Goal: Task Accomplishment & Management: Complete application form

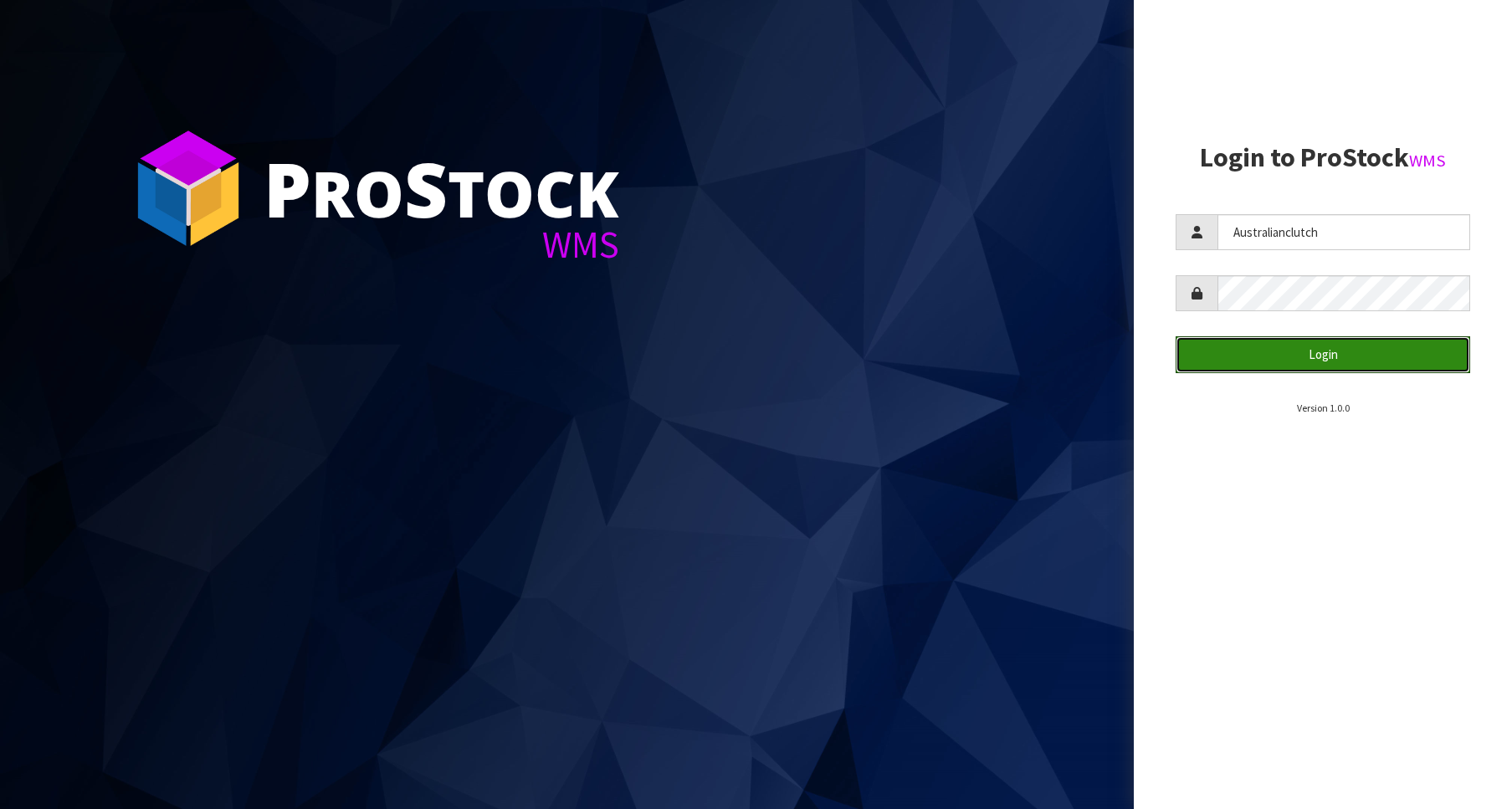
click at [1370, 363] on button "Login" at bounding box center [1323, 354] width 294 height 36
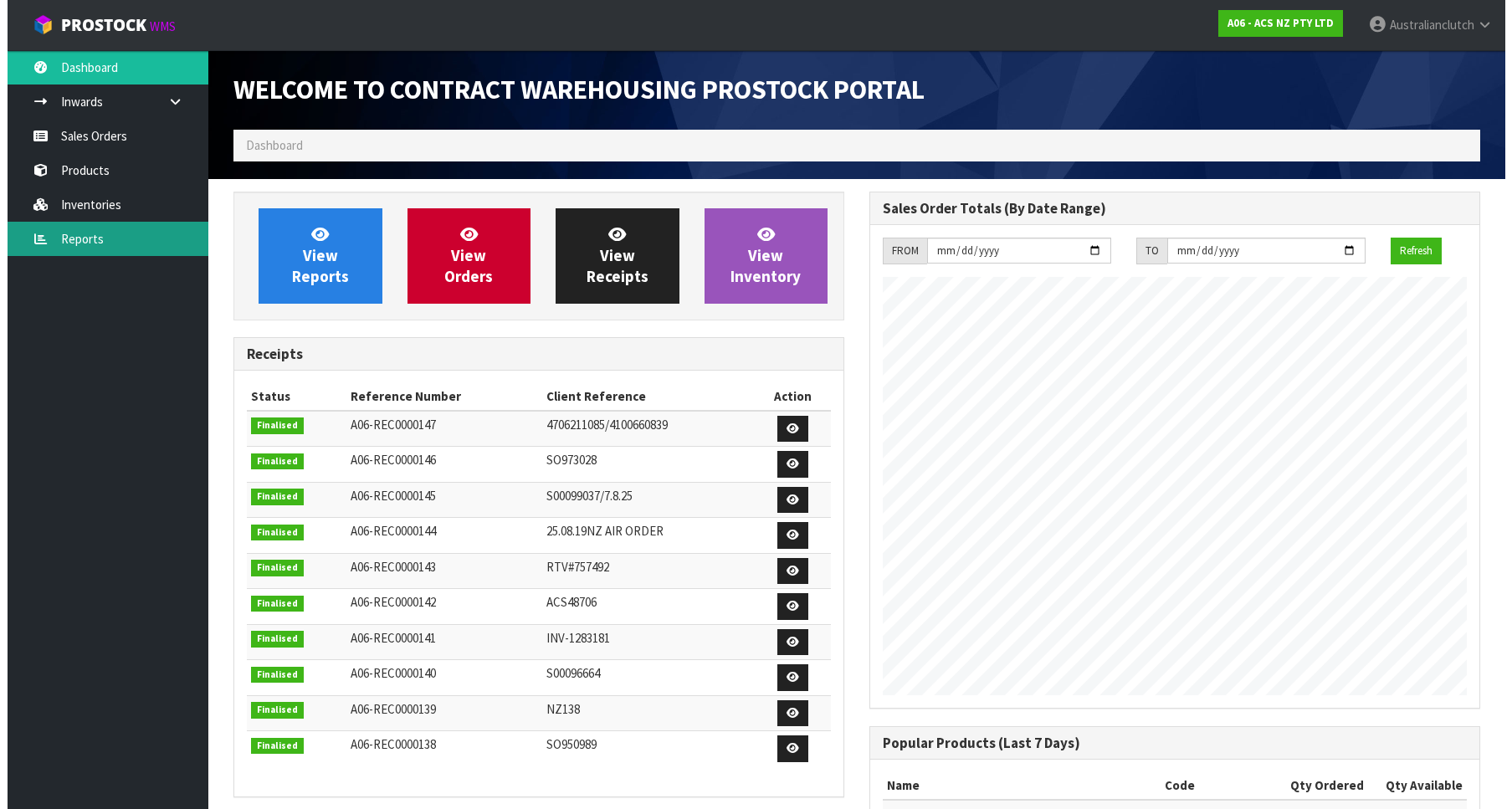
scroll to position [929, 636]
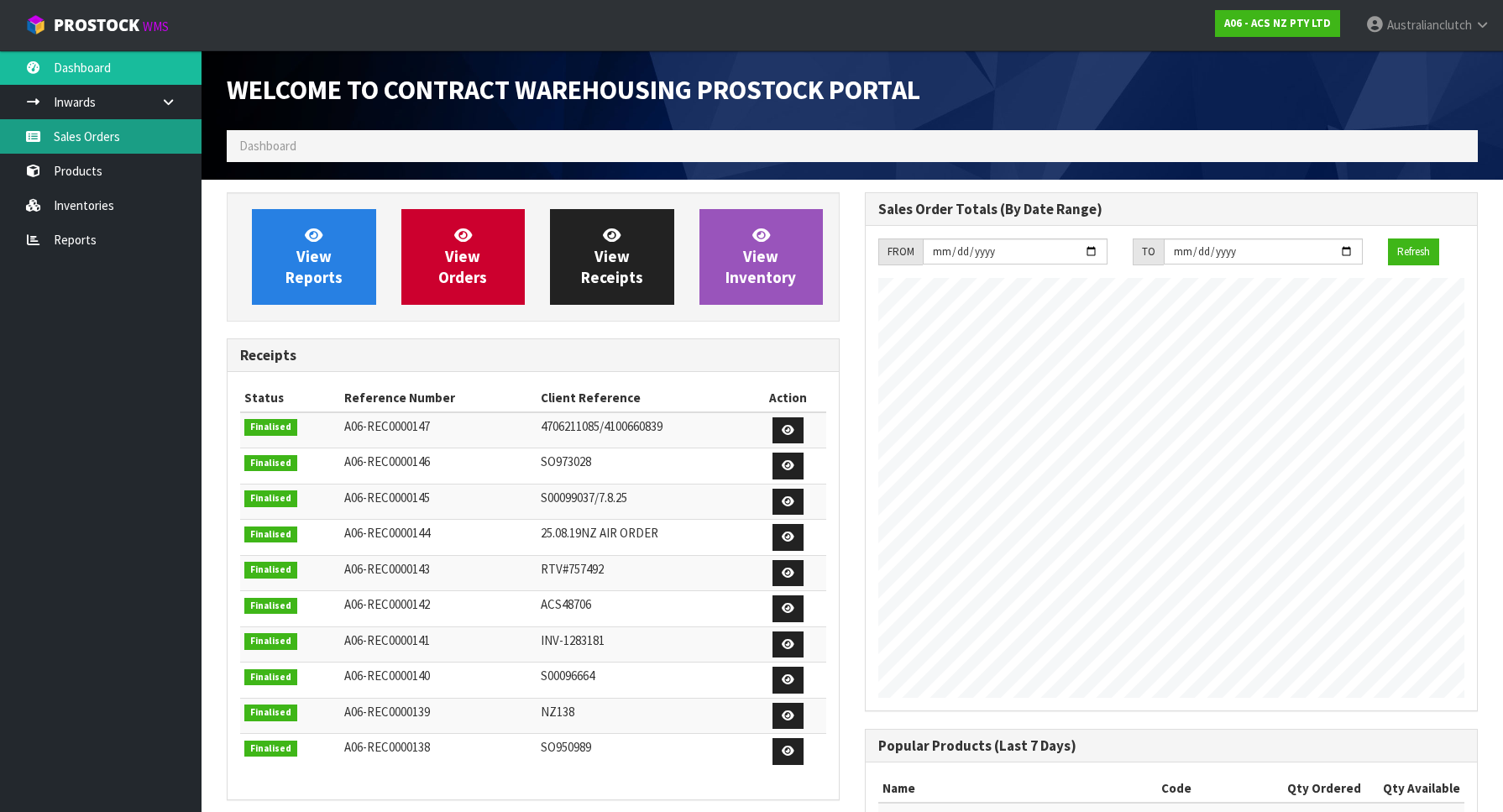
click at [87, 130] on link "Sales Orders" at bounding box center [100, 136] width 201 height 34
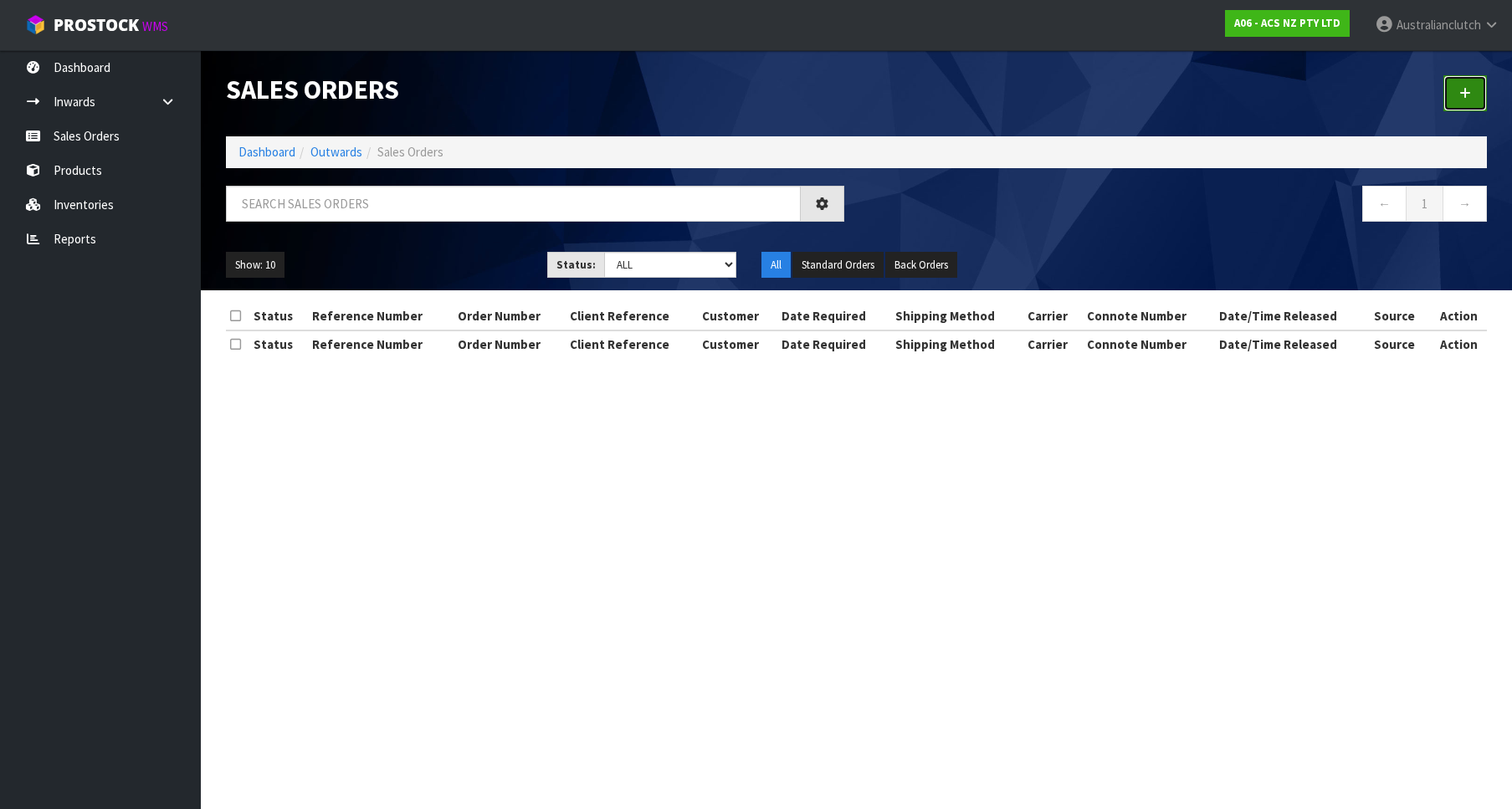
click at [1447, 103] on link at bounding box center [1465, 93] width 44 height 36
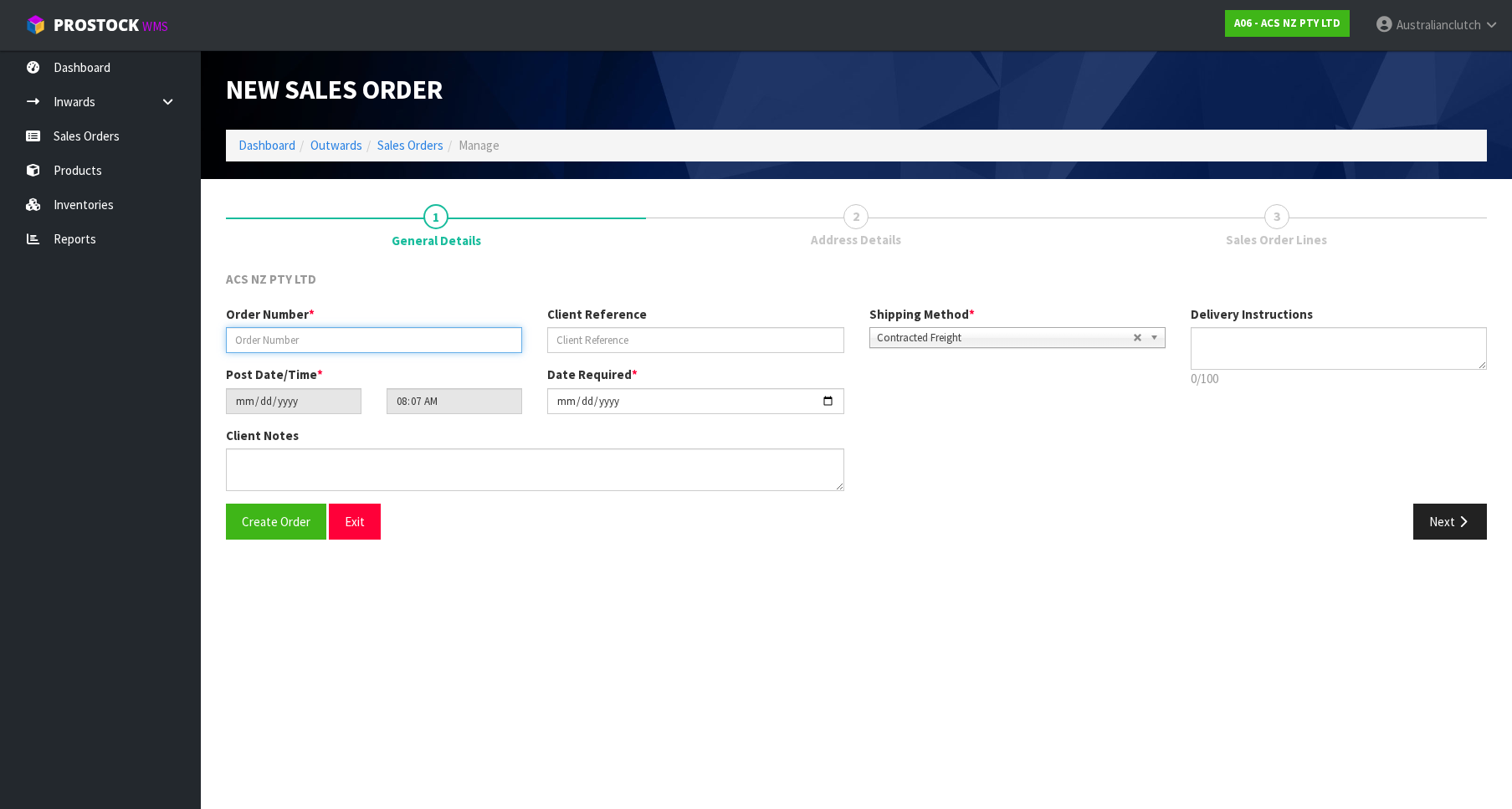
click at [465, 347] on input "text" at bounding box center [374, 339] width 296 height 26
paste input "975668"
type input "975668"
click at [766, 327] on div "Client Reference" at bounding box center [695, 329] width 321 height 47
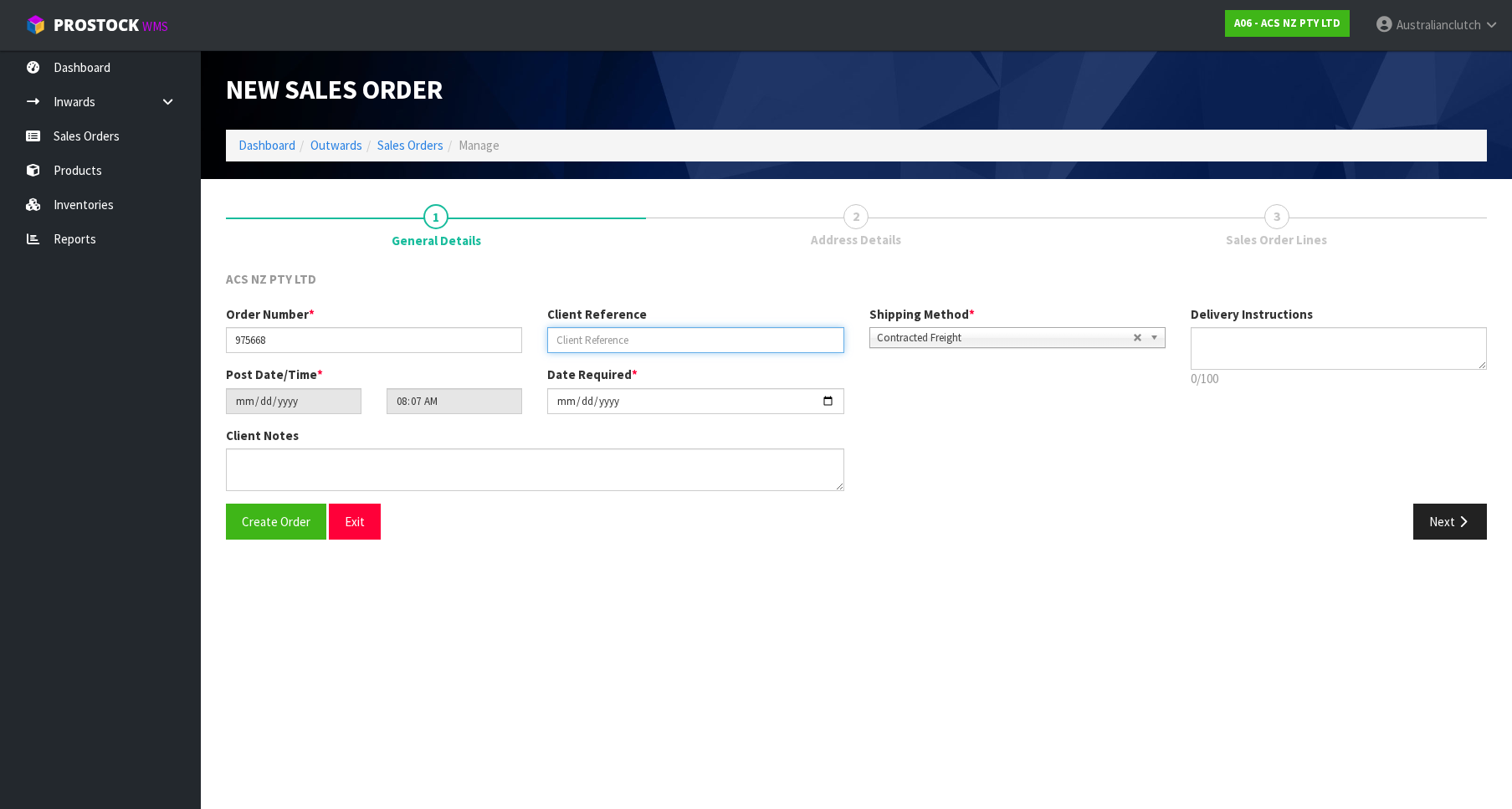
click at [763, 334] on input "text" at bounding box center [695, 339] width 296 height 26
paste input "19:952512"
type input "19:952512"
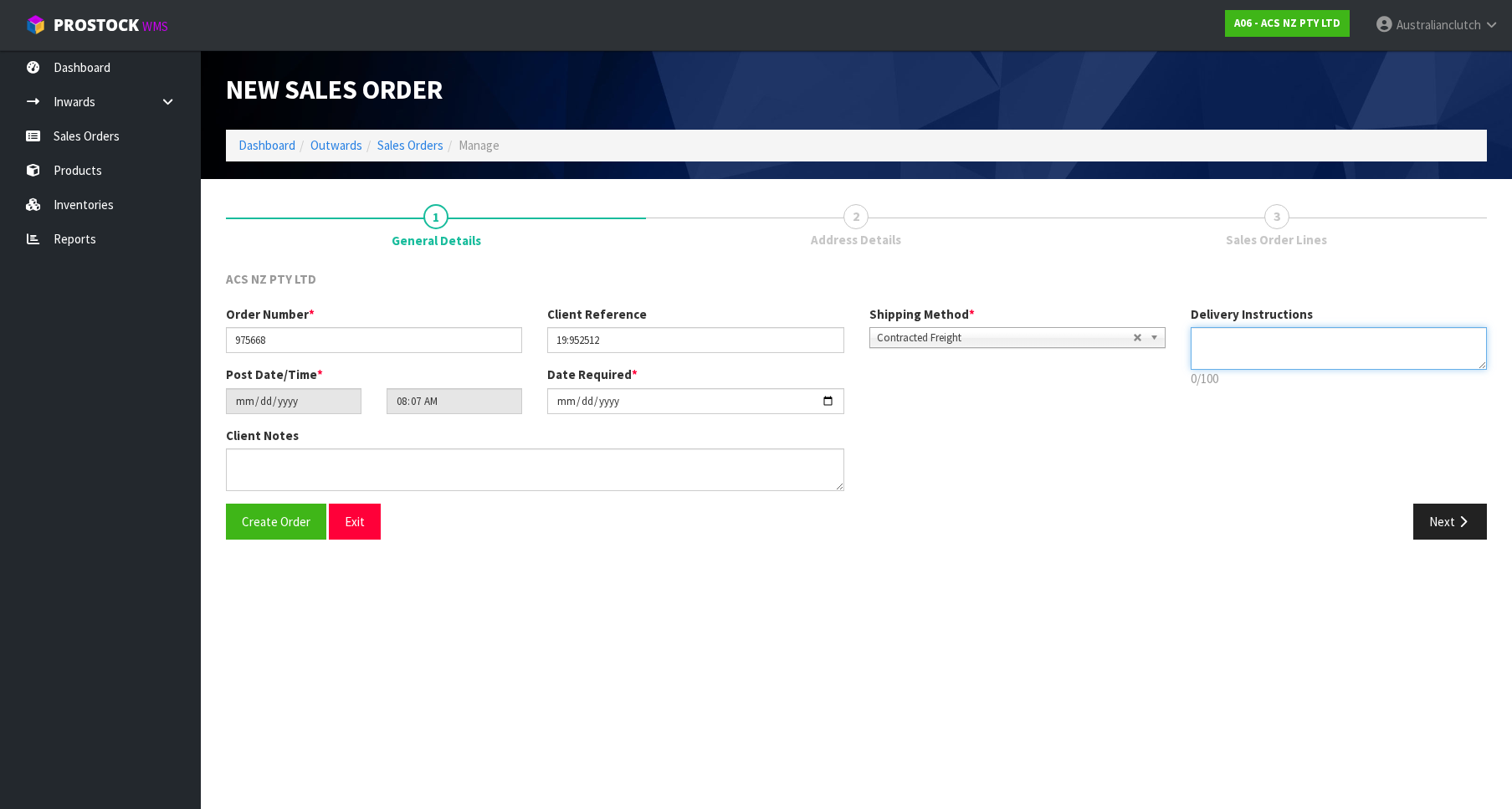
click at [1192, 359] on textarea at bounding box center [1339, 348] width 296 height 43
click at [1024, 334] on span "Contracted Freight" at bounding box center [1005, 337] width 256 height 20
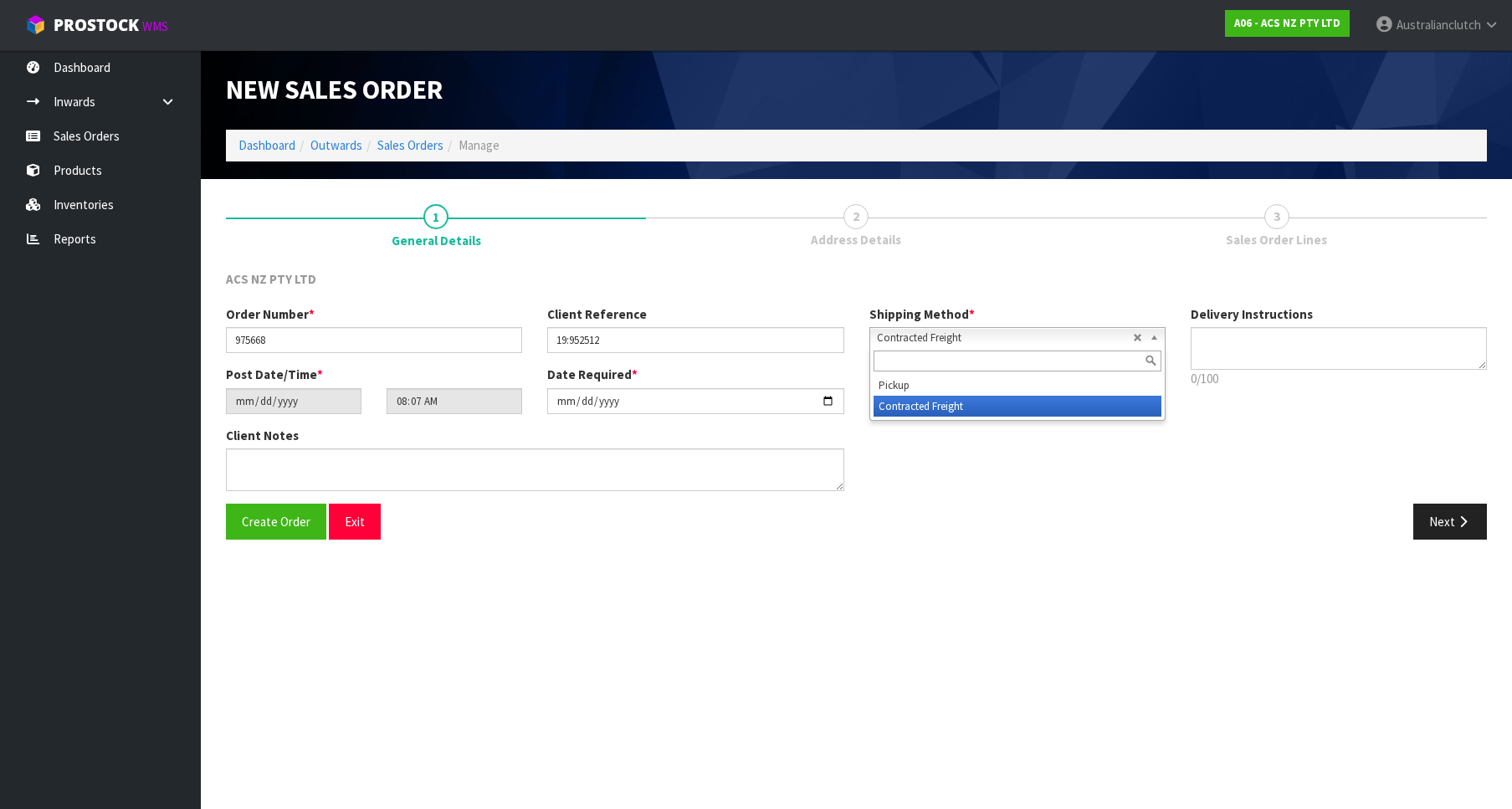
click at [1040, 381] on li "Pickup" at bounding box center [1017, 386] width 288 height 21
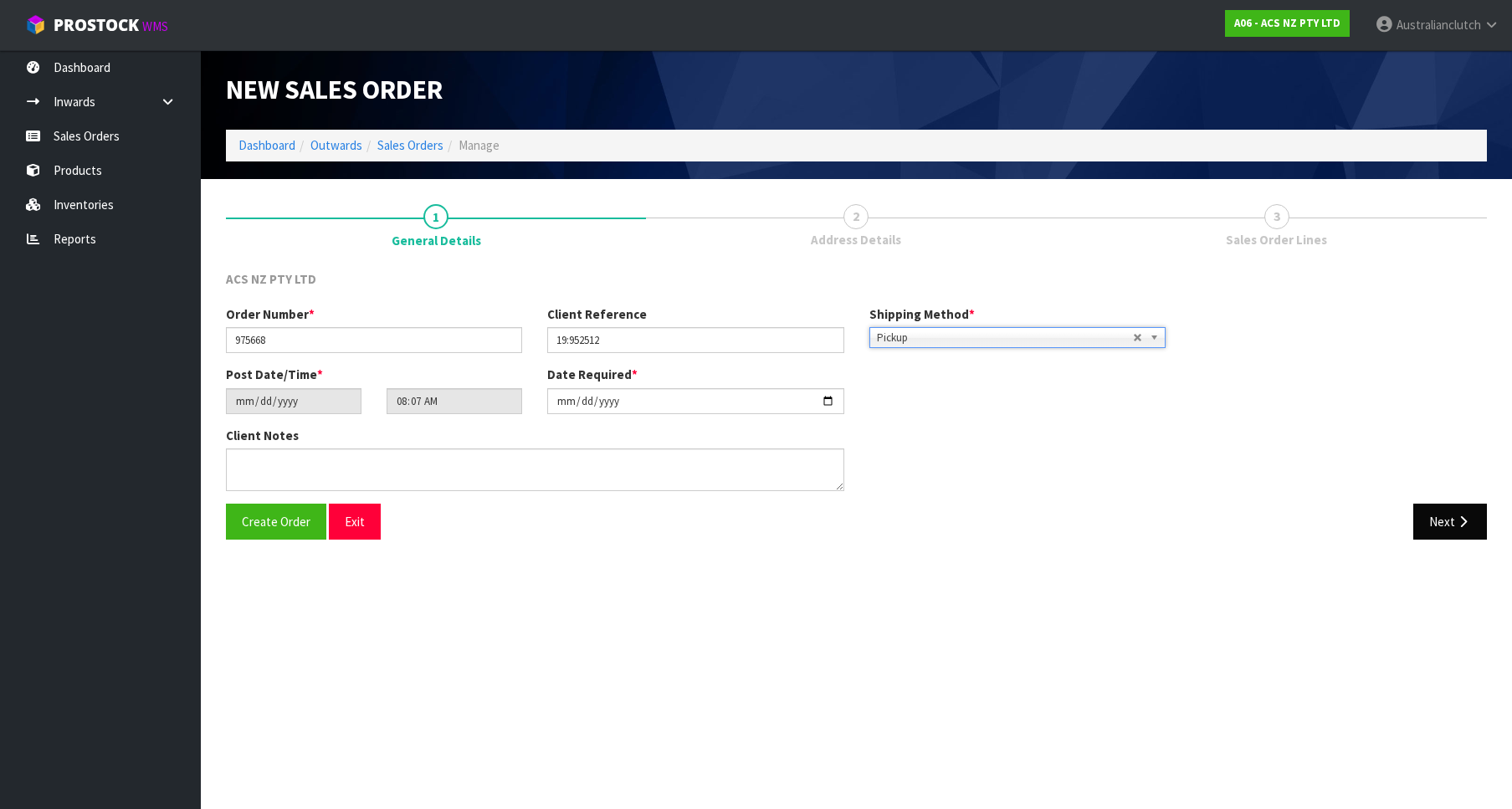
click at [1468, 542] on div "Create Order Exit Next" at bounding box center [857, 527] width 1286 height 48
click at [1473, 523] on button "Next" at bounding box center [1450, 521] width 74 height 36
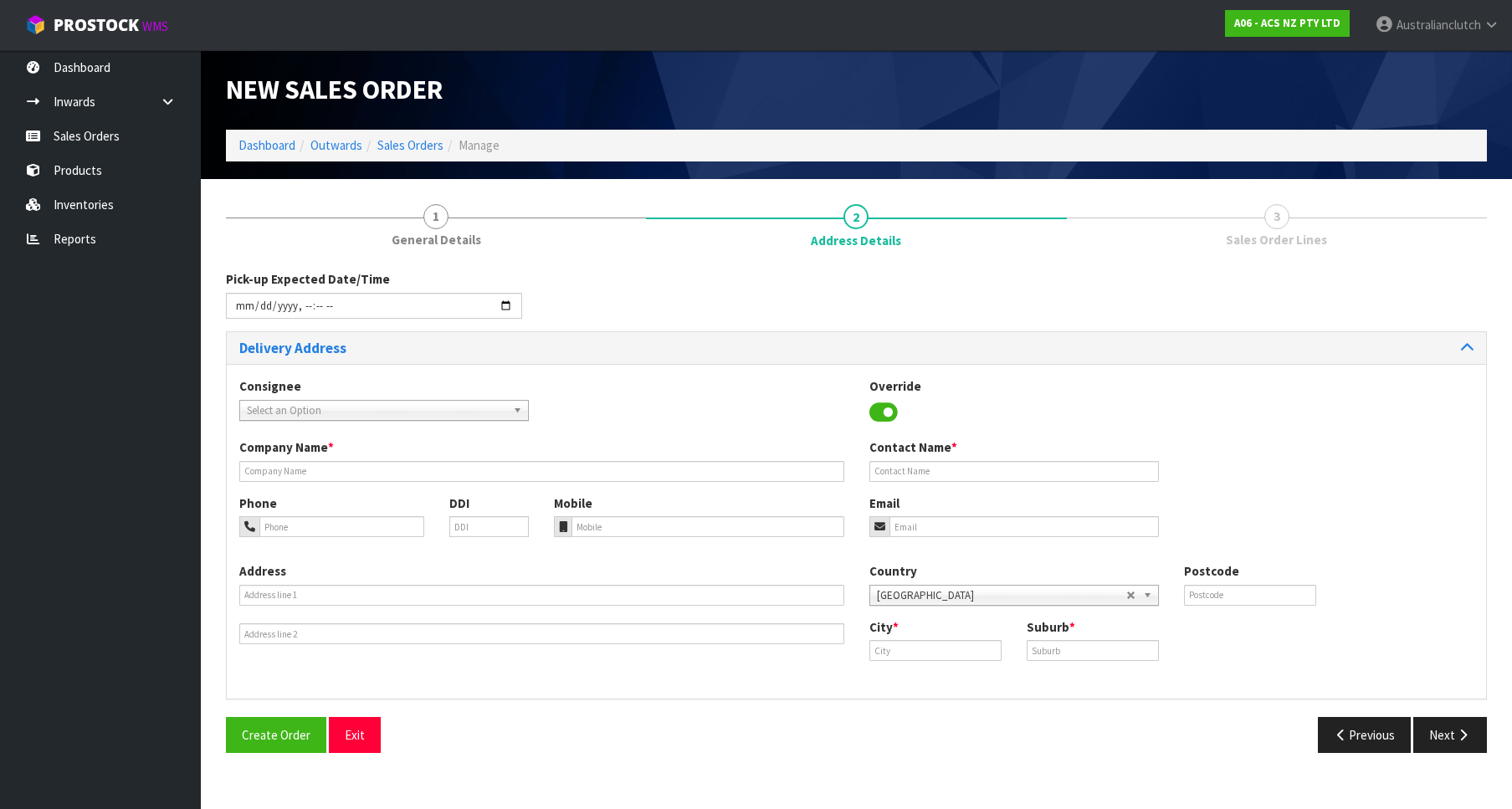
click at [300, 407] on span "Select an Option" at bounding box center [376, 410] width 259 height 20
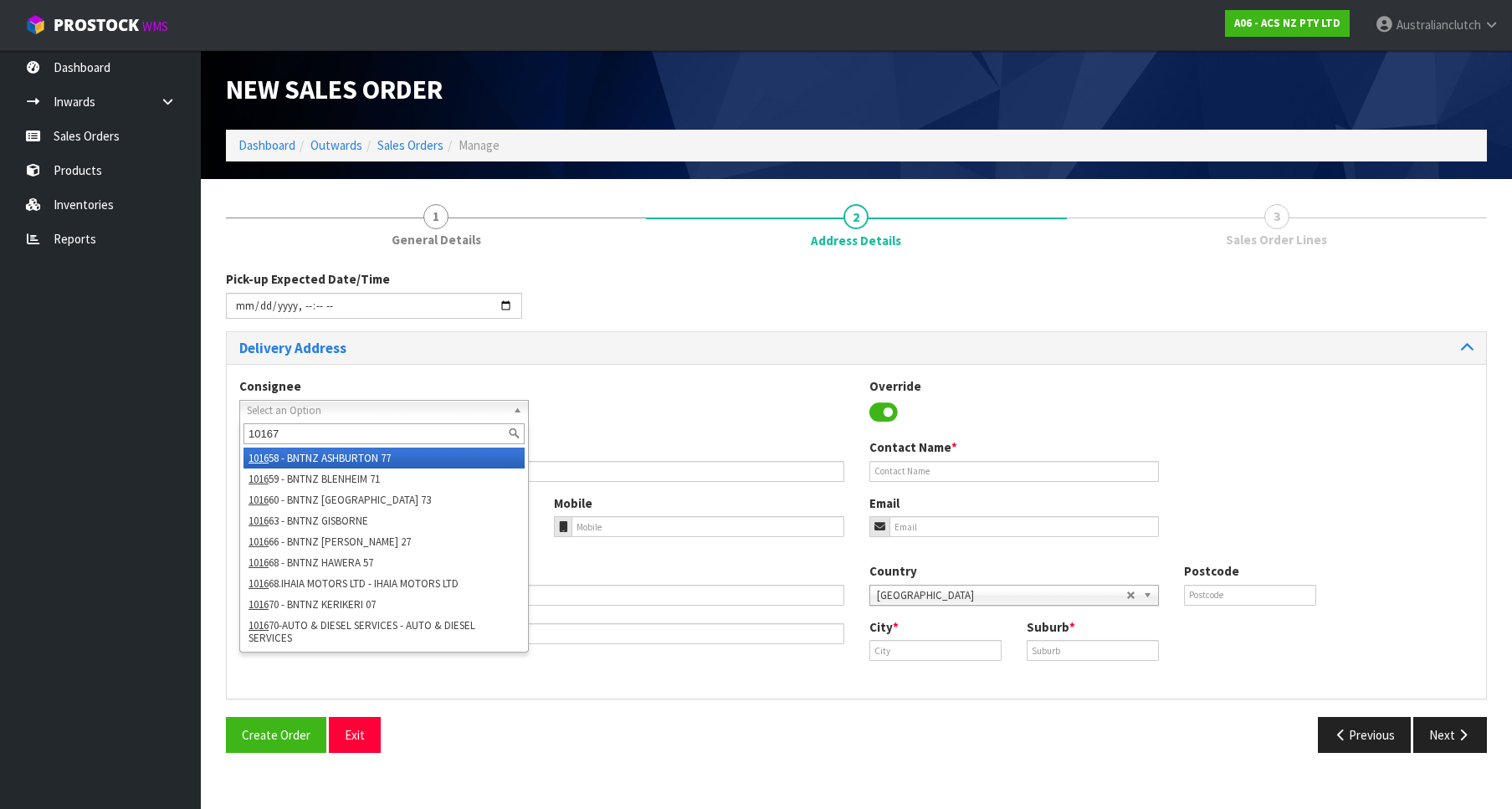
type input "101673"
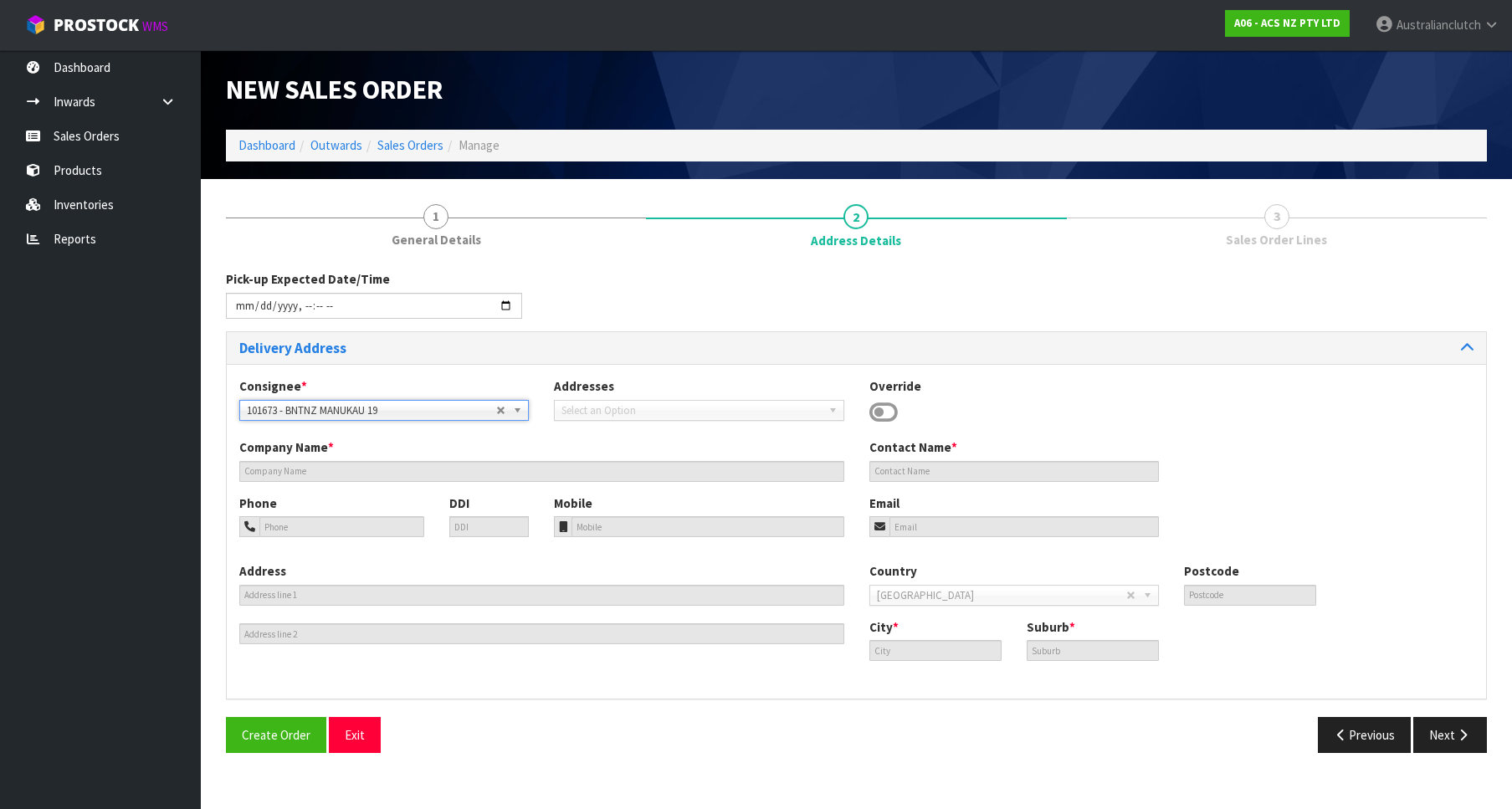
type input "BNTNZ MANUKAU 19"
type input "[STREET_ADDRESS]"
type input "2104"
type input "WIRI"
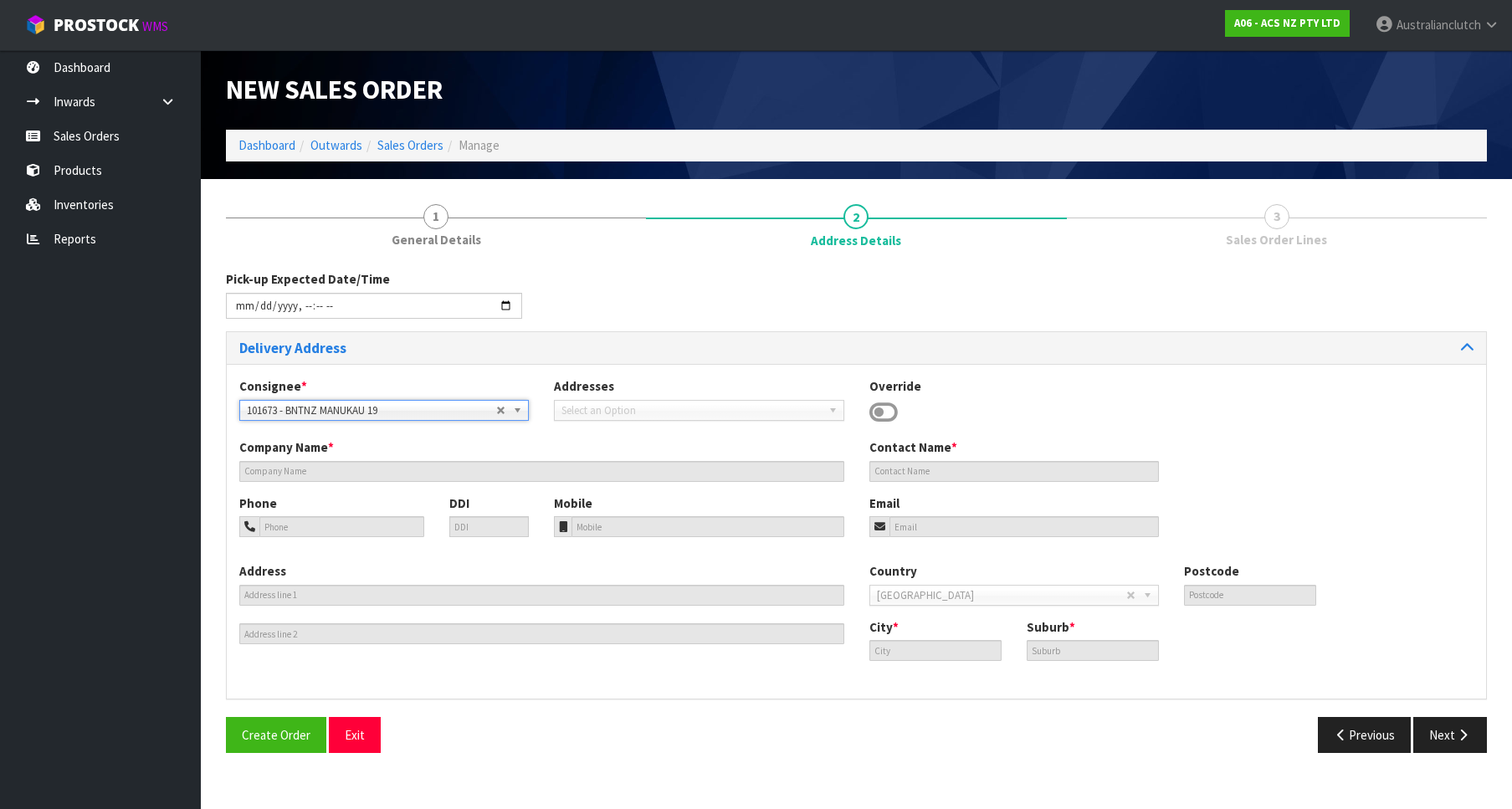
type input "WIRI"
click at [1451, 739] on button "Next" at bounding box center [1450, 735] width 74 height 36
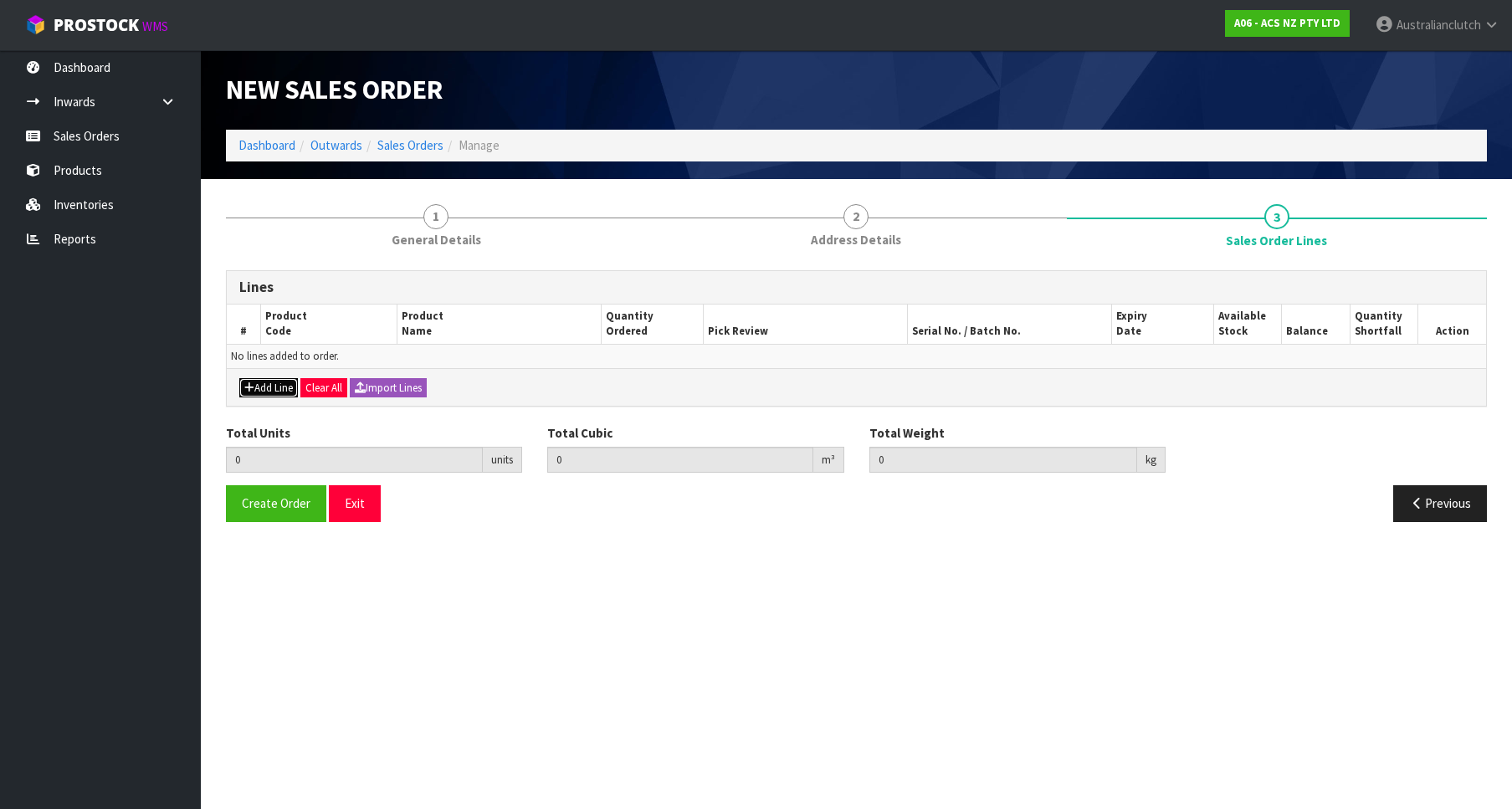
drag, startPoint x: 269, startPoint y: 389, endPoint x: 293, endPoint y: 372, distance: 29.4
click at [270, 388] on button "Add Line" at bounding box center [269, 387] width 59 height 20
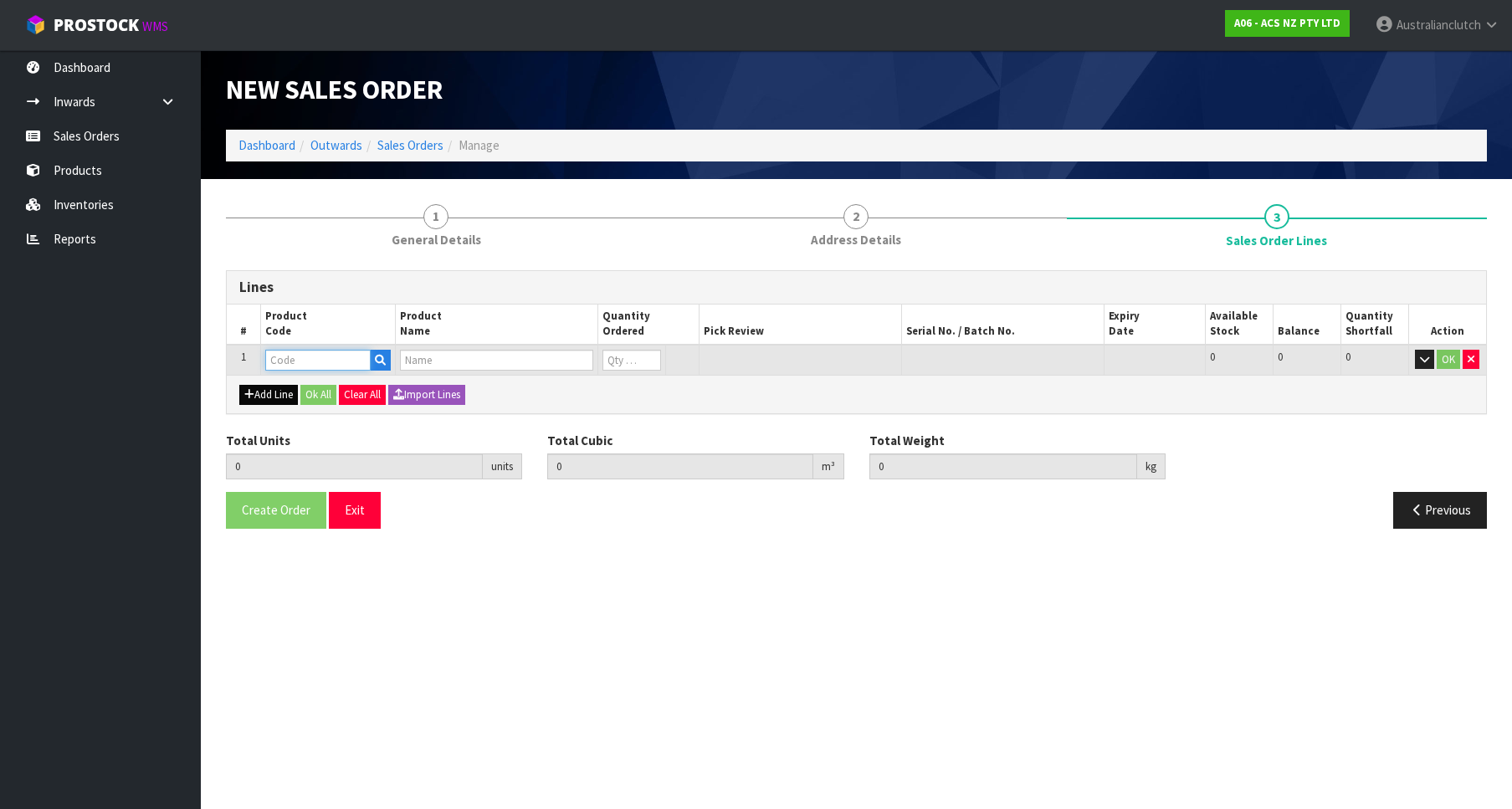
click at [303, 365] on input "text" at bounding box center [317, 360] width 105 height 21
paste input "KFT28001"
type input "KFT28001"
type input "1"
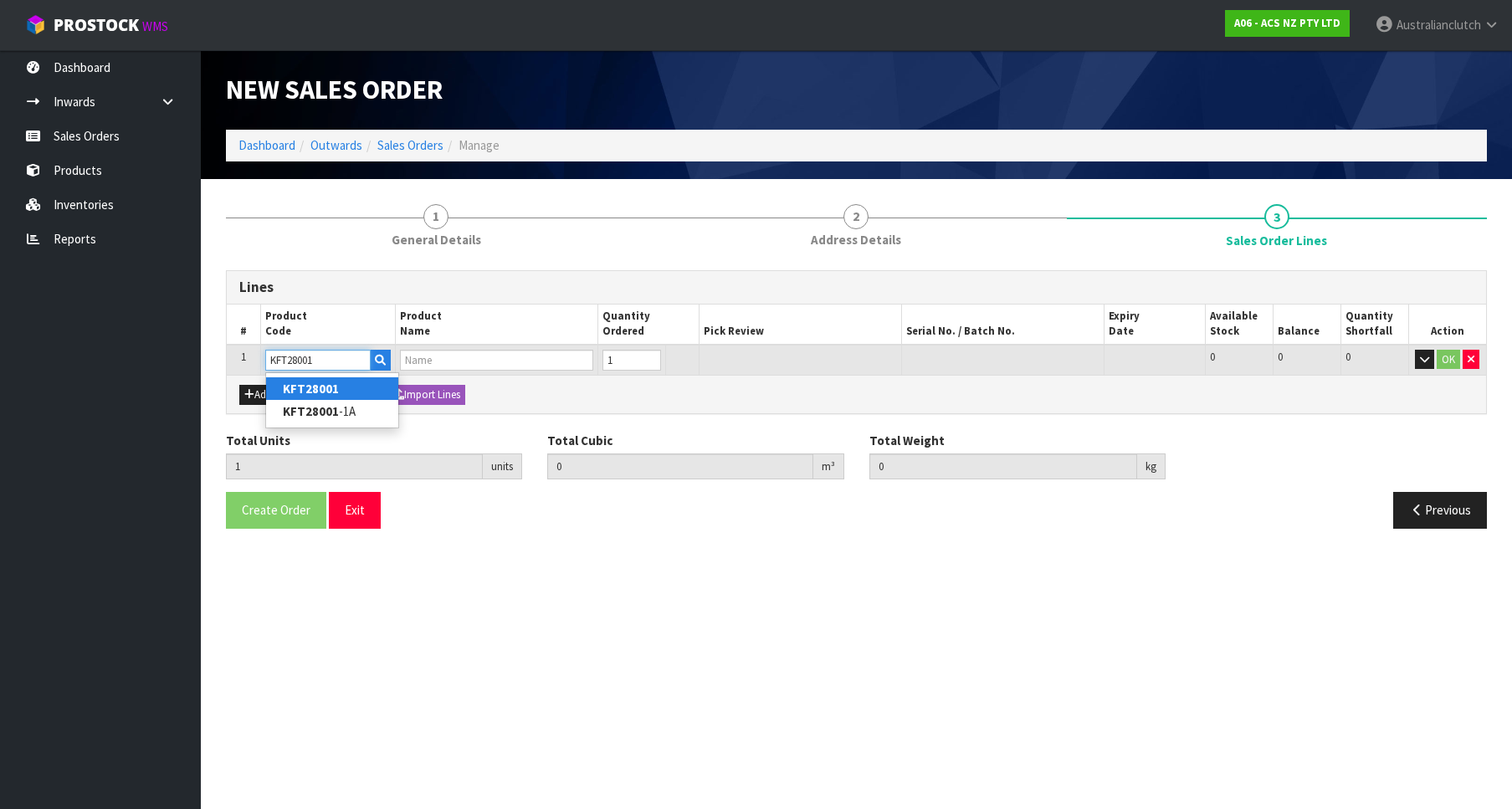
click at [646, 354] on input "1" at bounding box center [632, 360] width 59 height 21
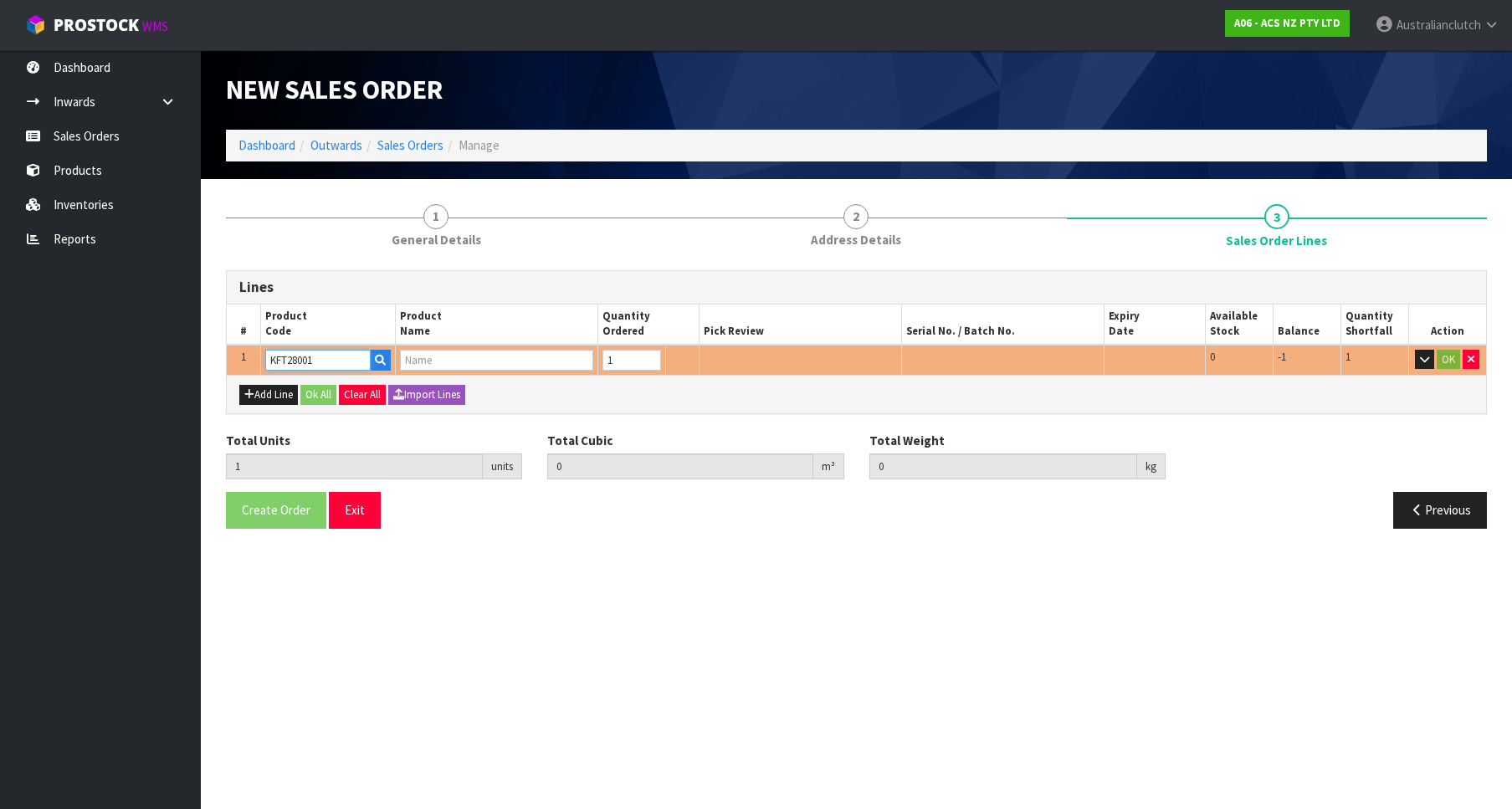
click at [350, 354] on input "KFT28001" at bounding box center [317, 360] width 105 height 21
type input "KFT28001"
type input "0"
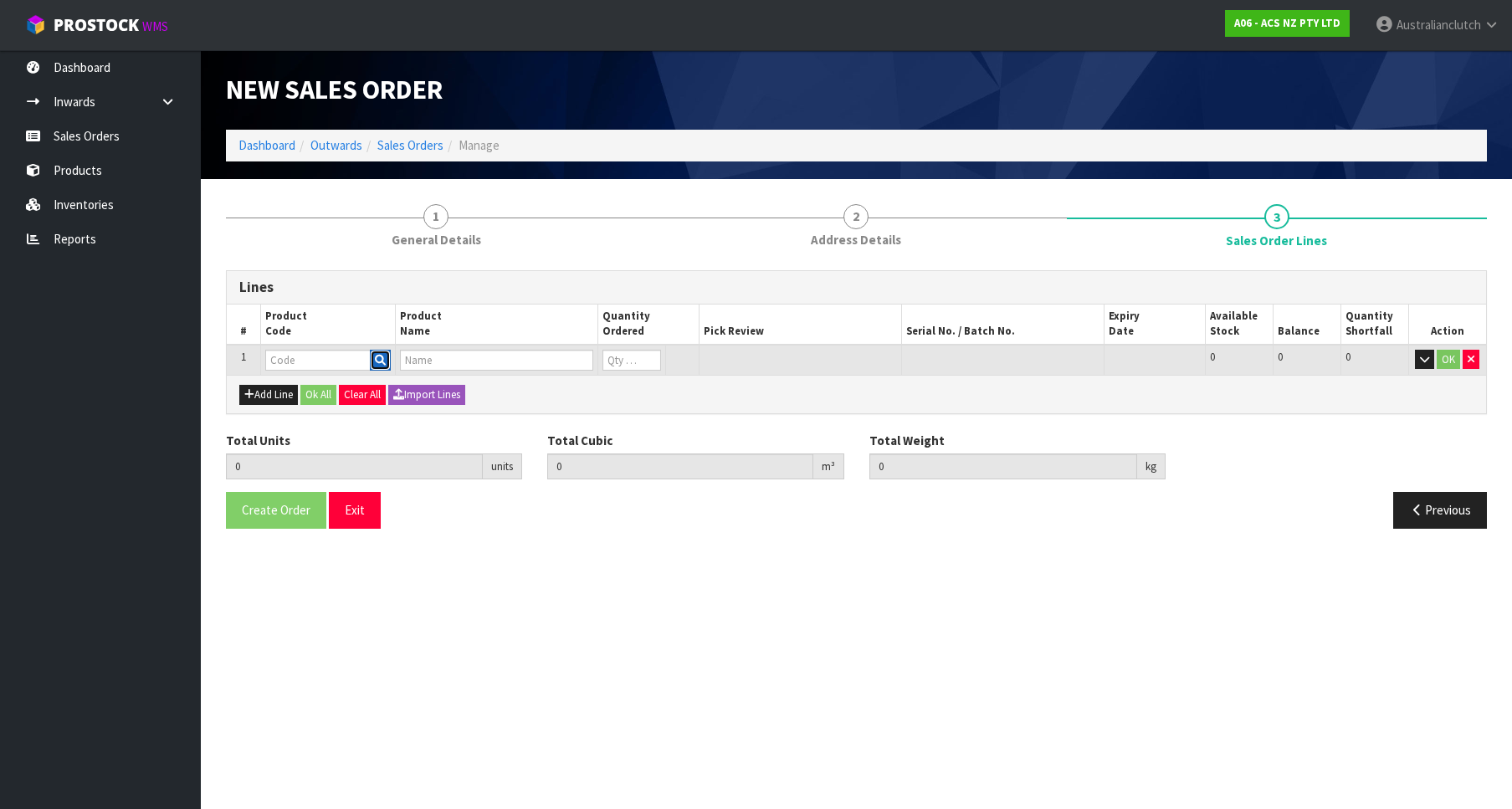
click at [383, 366] on icon "button" at bounding box center [380, 360] width 10 height 10
click at [293, 350] on input "text" at bounding box center [317, 360] width 105 height 21
paste input "KFT28001"
type input "KFT28001"
click at [321, 386] on strong "KFT28001" at bounding box center [311, 388] width 56 height 16
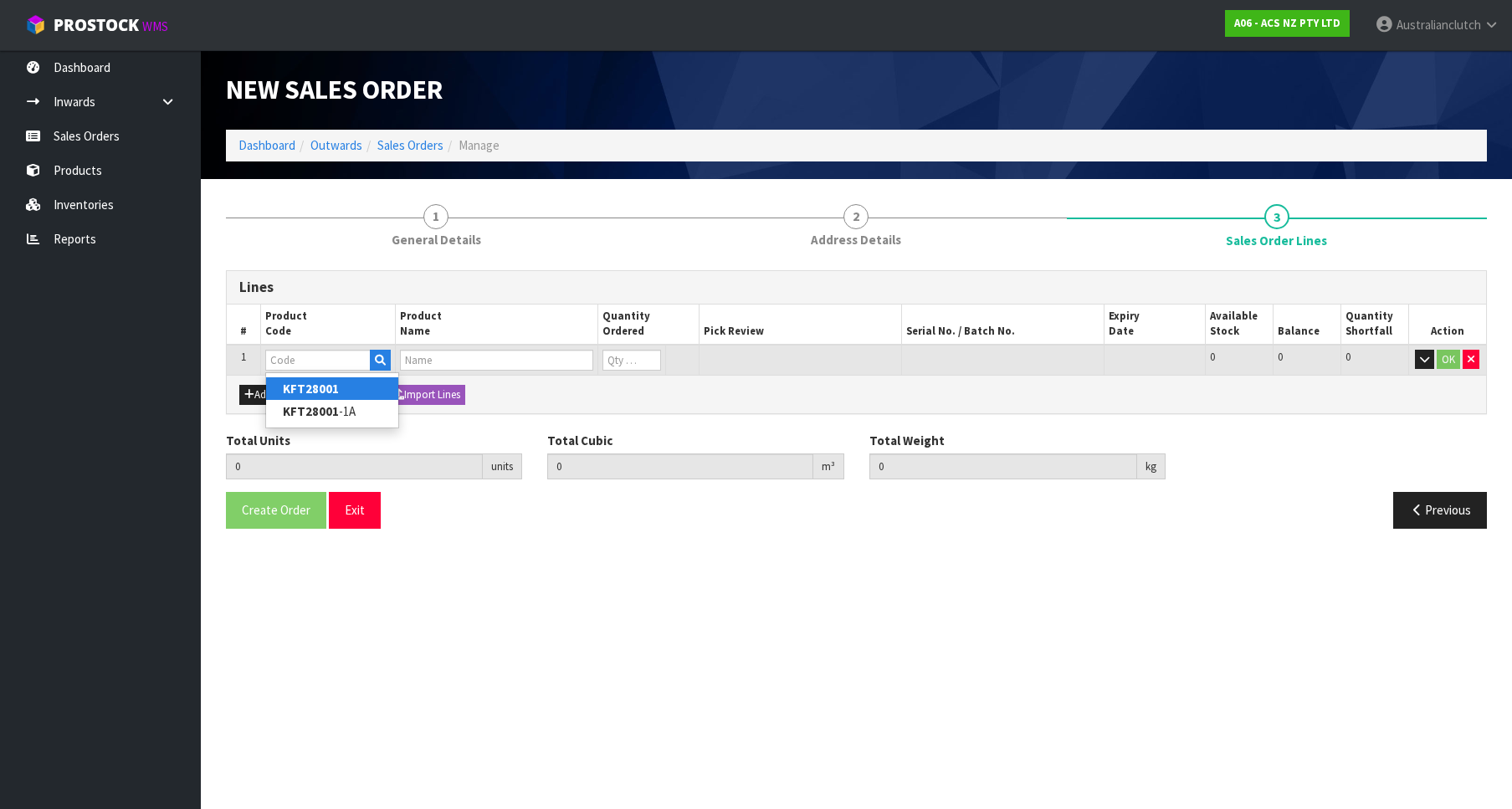
type input "KFT28001"
type input "0.000000"
type input "0.000"
type input "KIT STD FOTON TUN 4WD 2.8L"
type input "0"
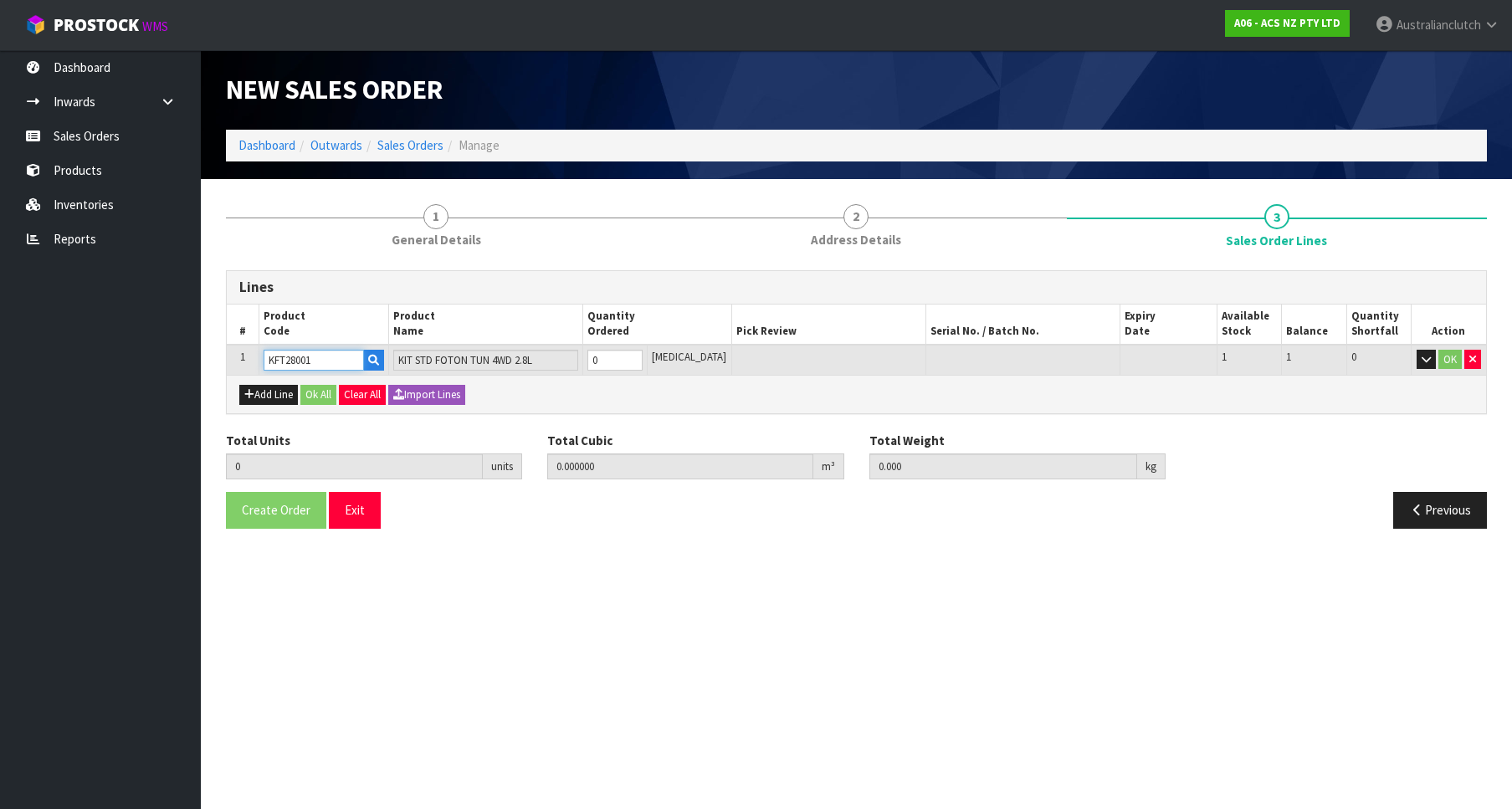
type input "1"
type input "0.01443"
type input "13"
type input "1"
click at [643, 355] on input "1" at bounding box center [614, 360] width 55 height 21
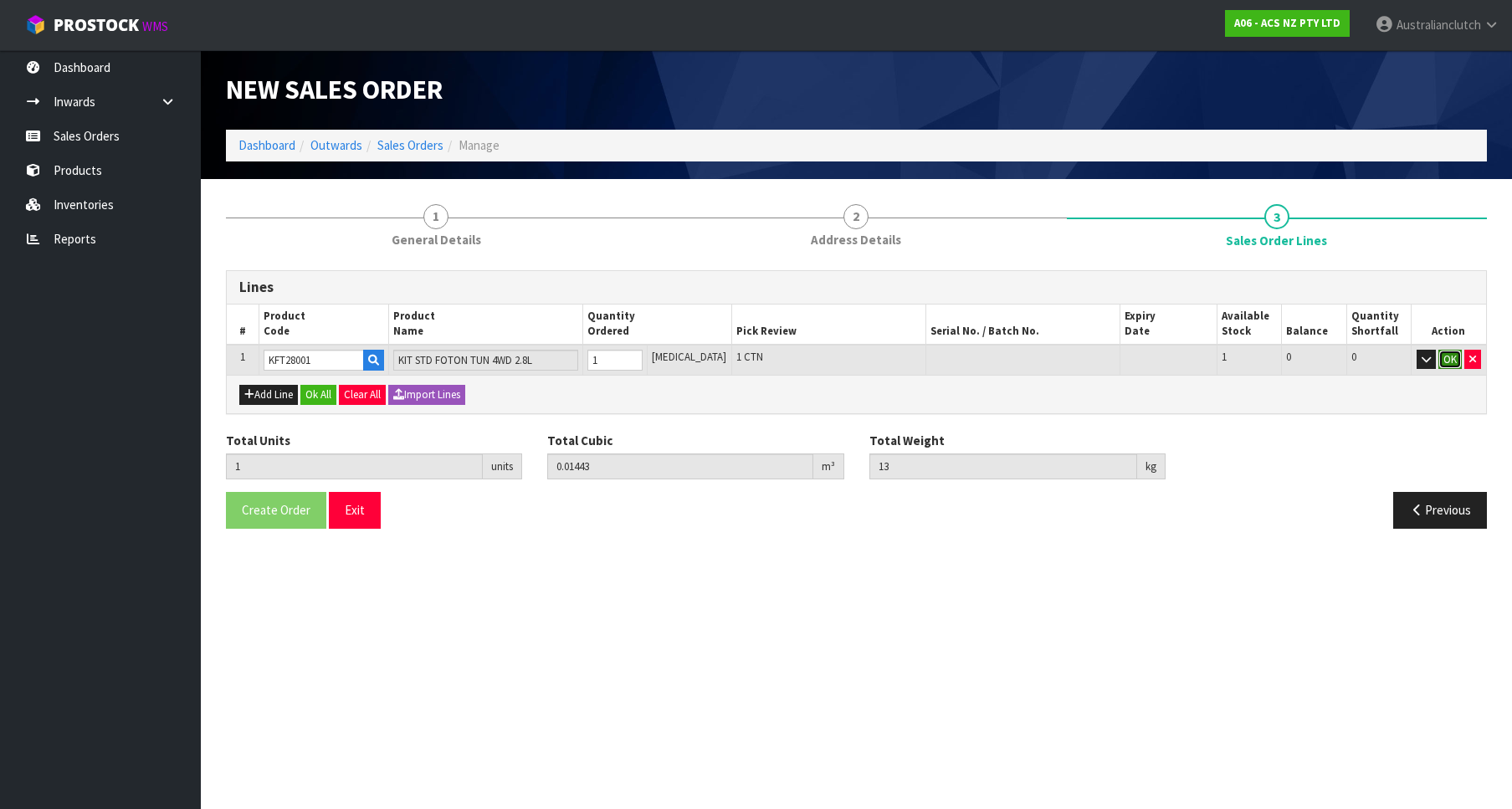
click at [1447, 355] on button "OK" at bounding box center [1449, 359] width 24 height 20
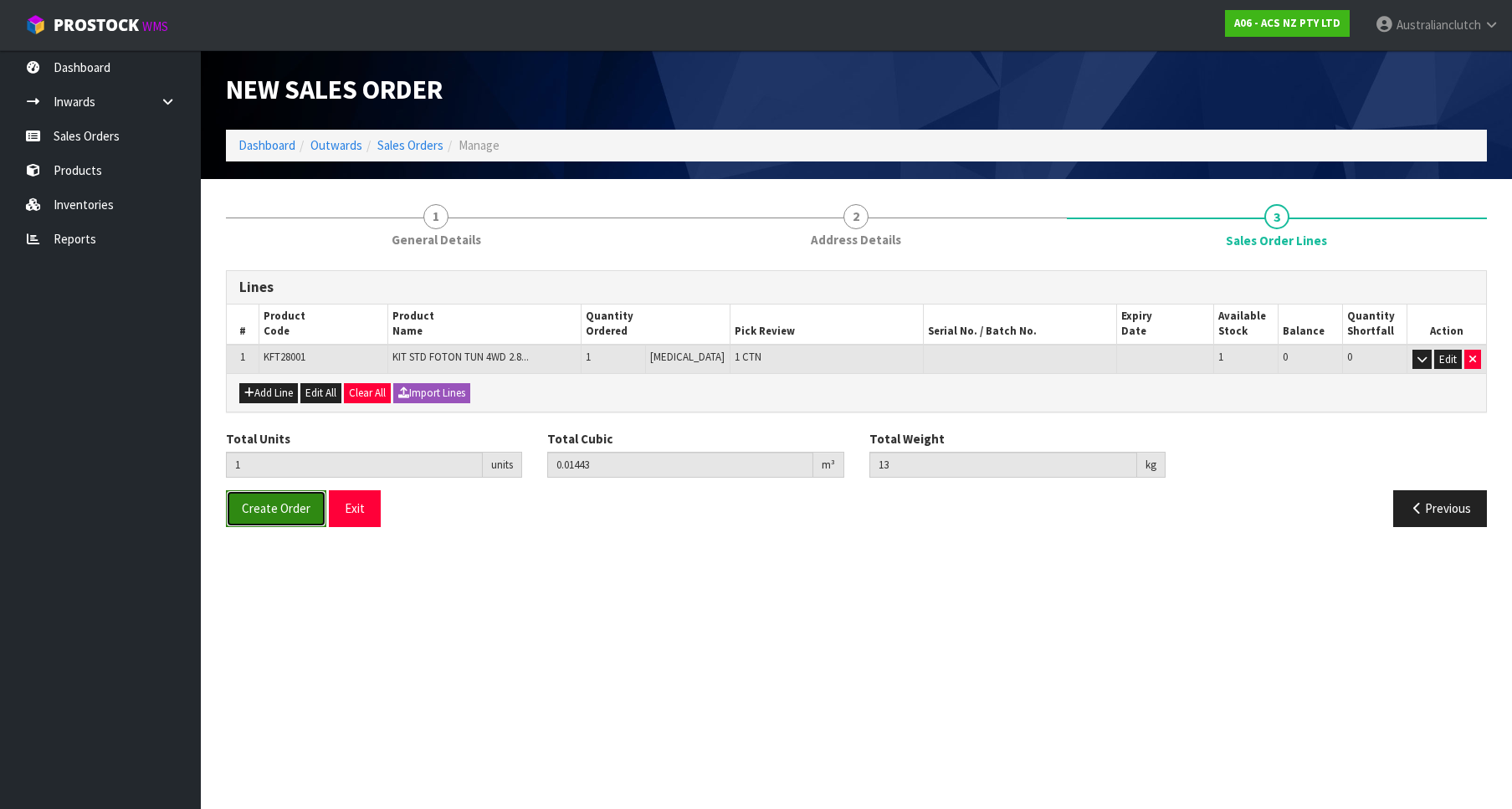
click at [260, 513] on span "Create Order" at bounding box center [276, 508] width 68 height 16
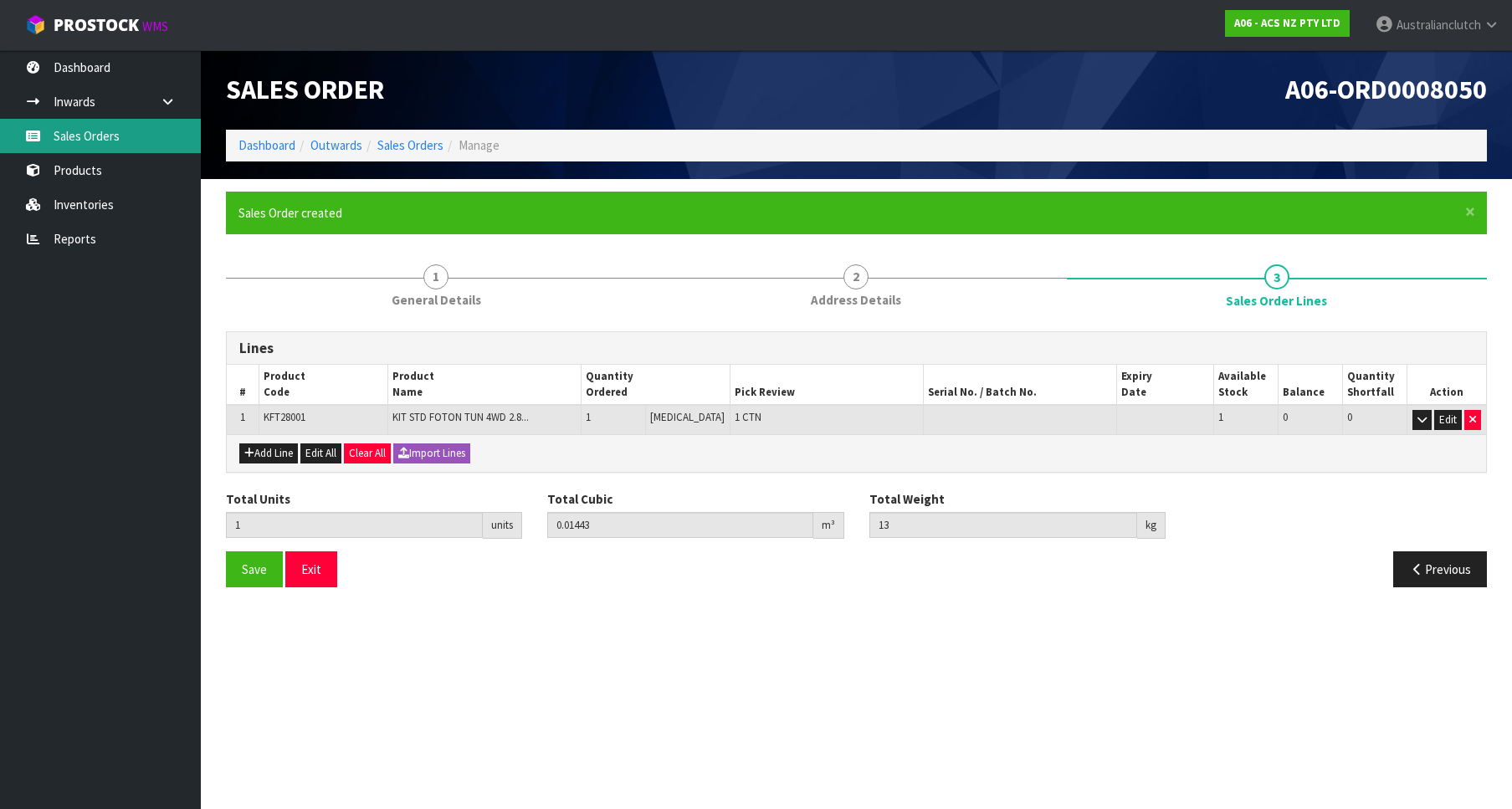
click at [133, 130] on link "Sales Orders" at bounding box center [100, 136] width 200 height 34
